Goal: Task Accomplishment & Management: Use online tool/utility

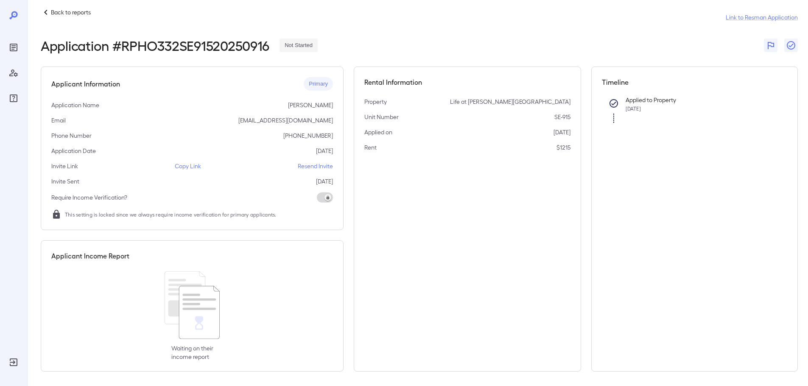
scroll to position [12, 0]
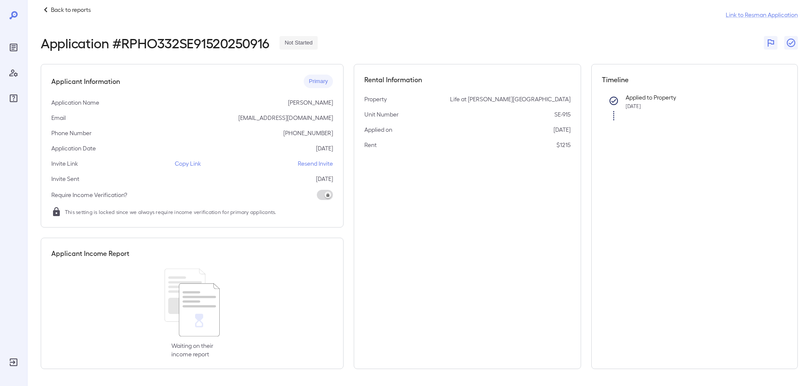
click at [291, 118] on p "[EMAIL_ADDRESS][DOMAIN_NAME]" at bounding box center [285, 118] width 95 height 8
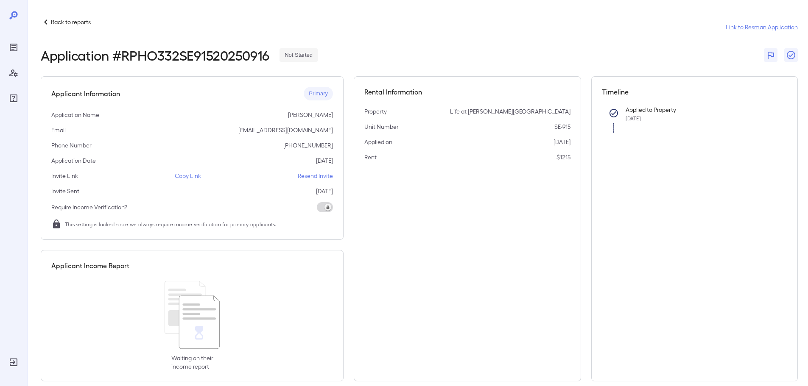
click at [66, 19] on p "Back to reports" at bounding box center [71, 22] width 40 height 8
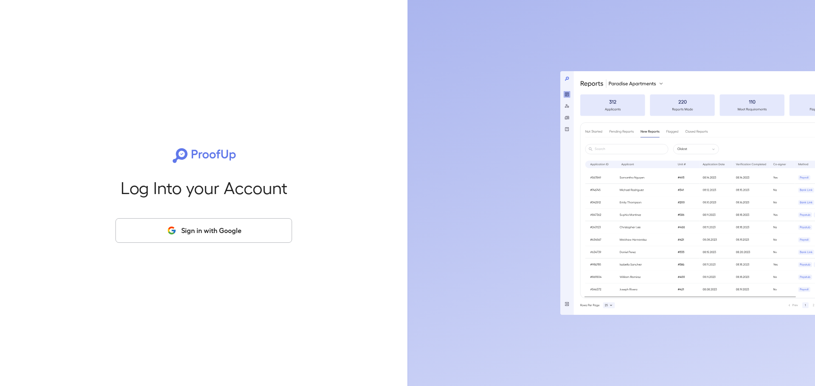
click at [196, 236] on button "Sign in with Google" at bounding box center [203, 230] width 176 height 25
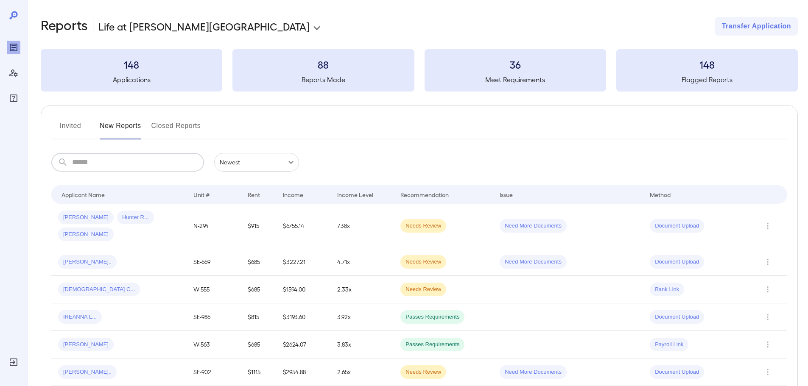
click at [132, 160] on input "text" at bounding box center [138, 162] width 132 height 19
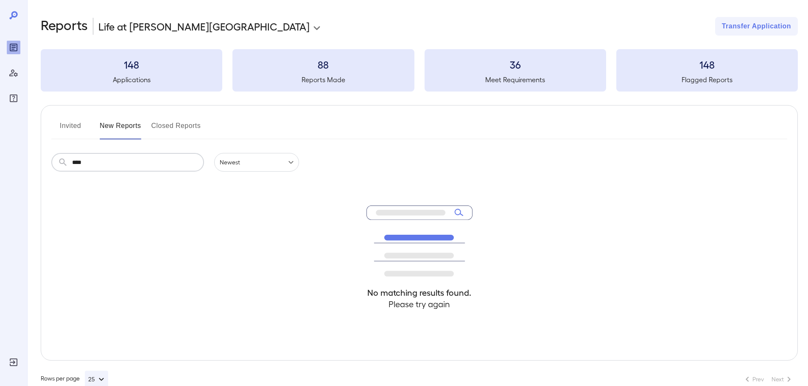
click at [126, 165] on input "****" at bounding box center [138, 162] width 132 height 19
type input "*"
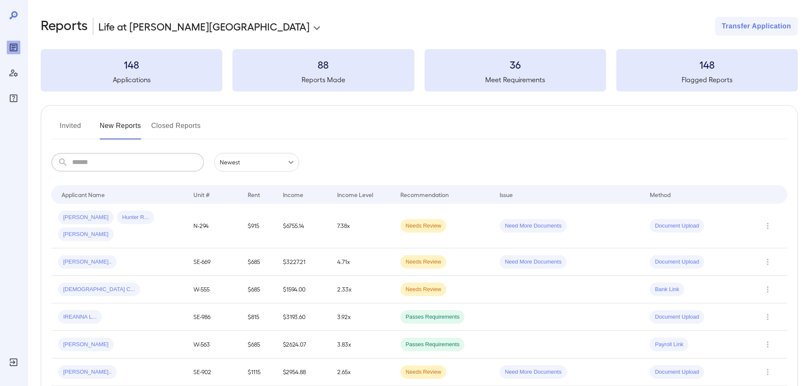
click at [69, 122] on button "Invited" at bounding box center [70, 129] width 38 height 20
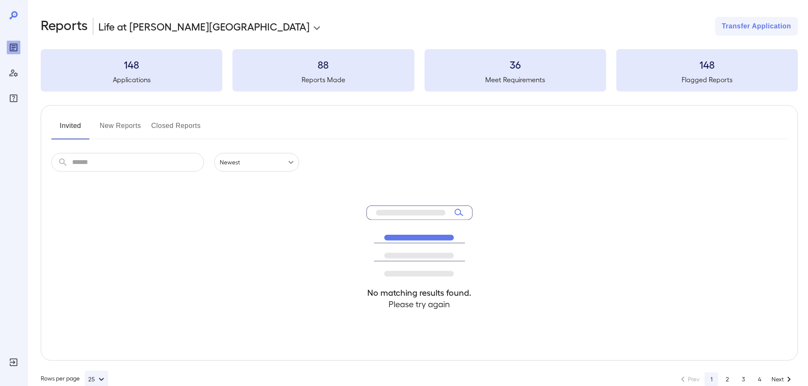
click at [129, 162] on input "text" at bounding box center [138, 162] width 132 height 19
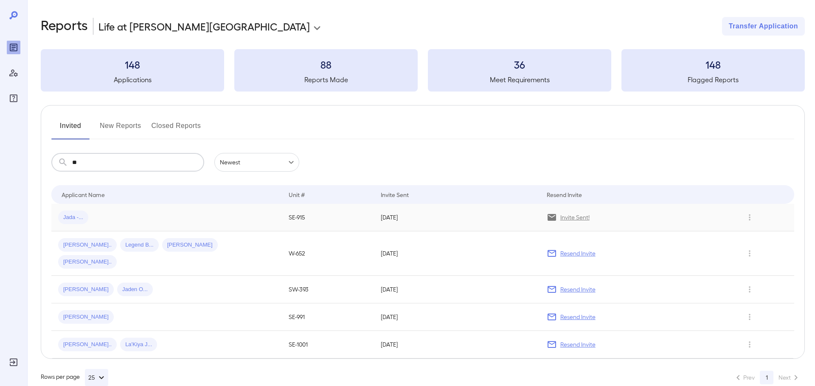
type input "**"
click at [171, 222] on div "Jada -..." at bounding box center [166, 218] width 217 height 14
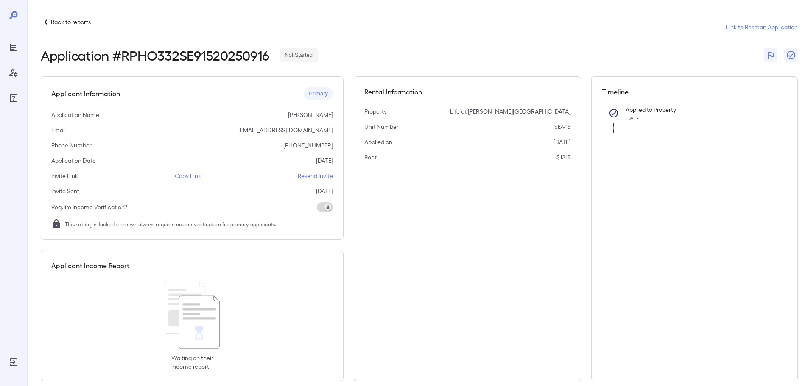
click at [195, 174] on p "Copy Link" at bounding box center [188, 176] width 26 height 8
click at [87, 18] on p "Back to reports" at bounding box center [71, 22] width 40 height 8
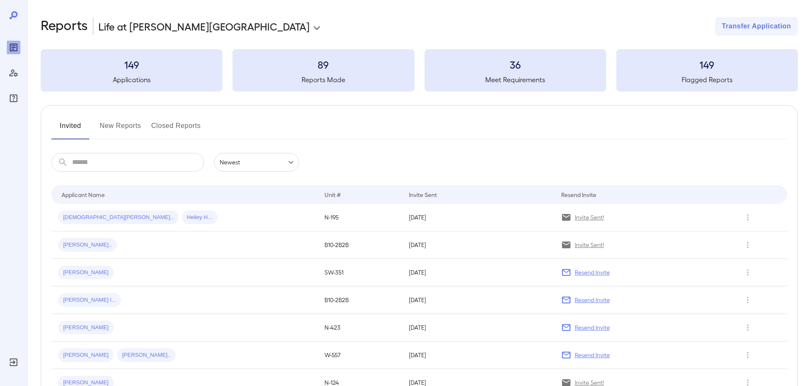
click at [106, 125] on button "New Reports" at bounding box center [121, 129] width 42 height 20
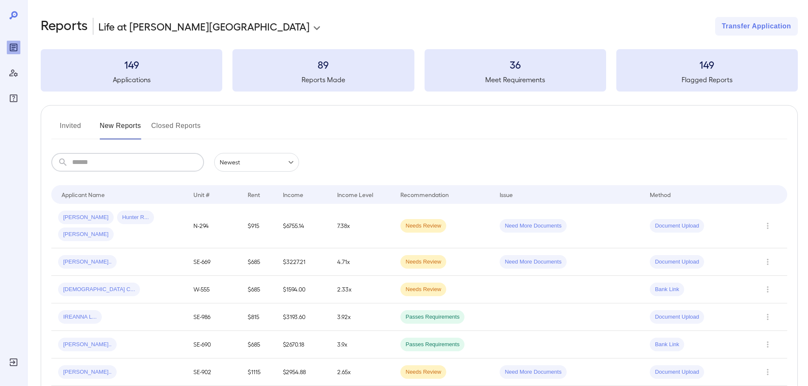
click at [93, 157] on input "text" at bounding box center [138, 162] width 132 height 19
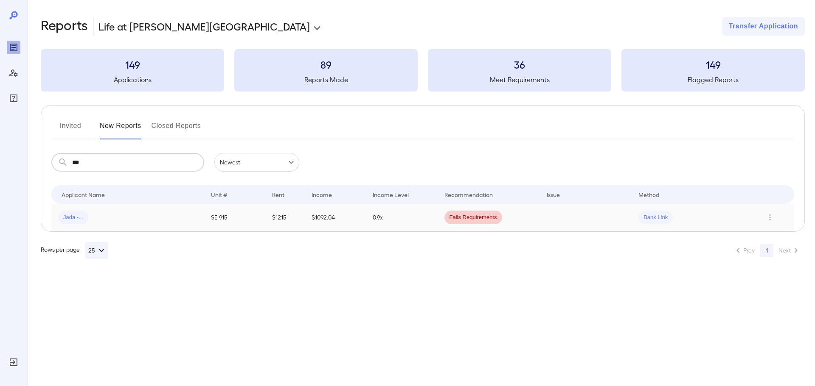
type input "***"
click at [174, 227] on td "Jada -..." at bounding box center [127, 218] width 153 height 28
